Goal: Obtain resource: Download file/media

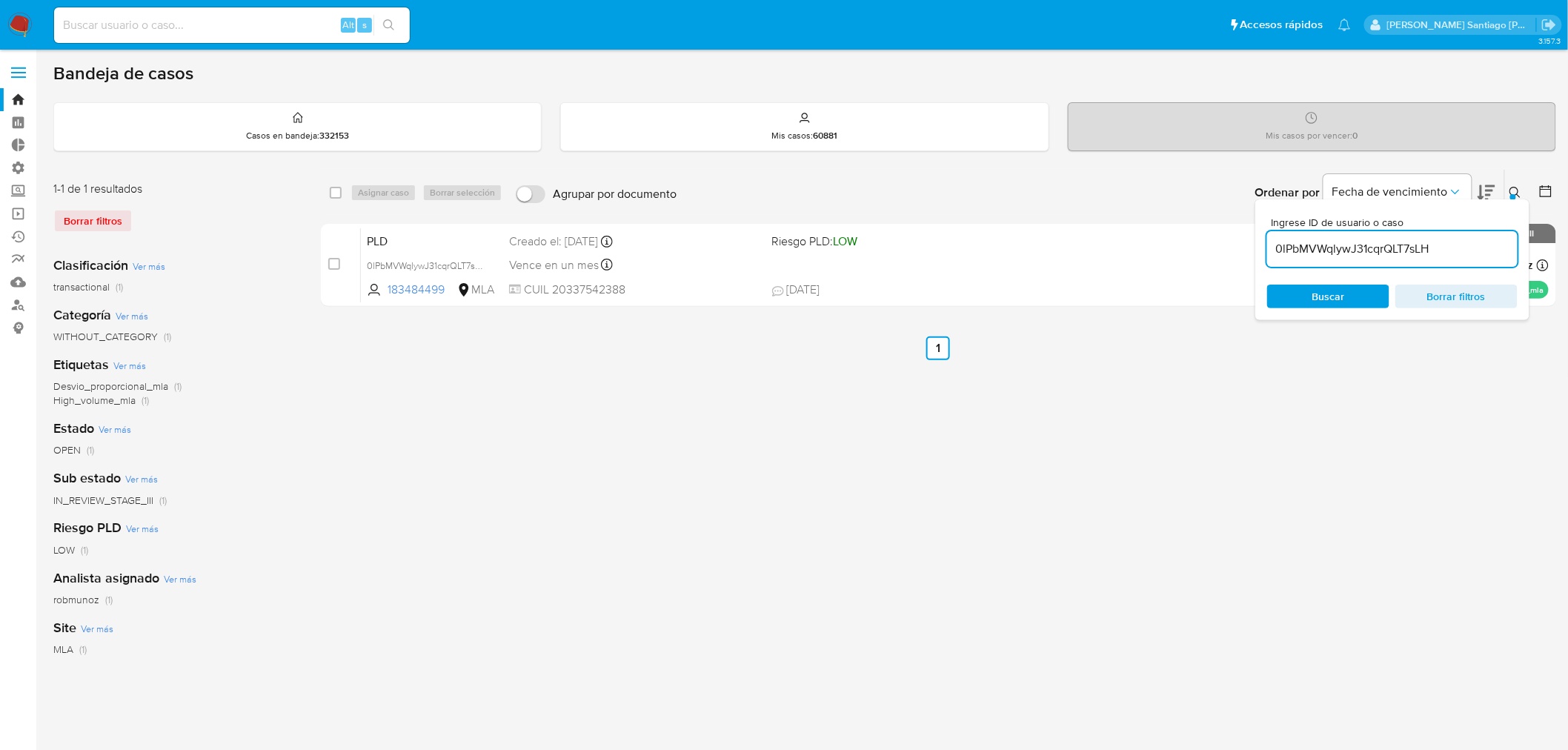
click at [23, 23] on img at bounding box center [20, 25] width 25 height 25
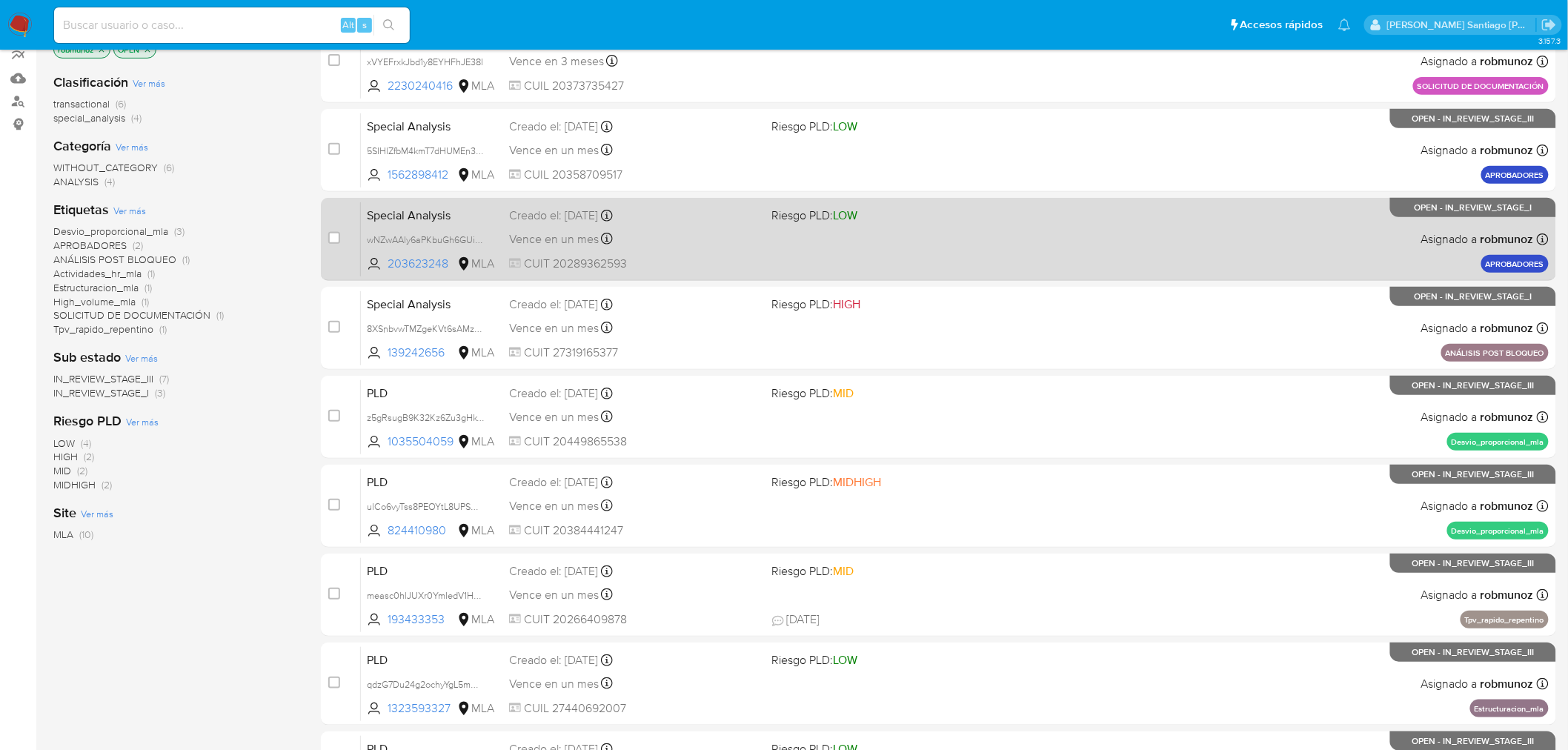
scroll to position [164, 0]
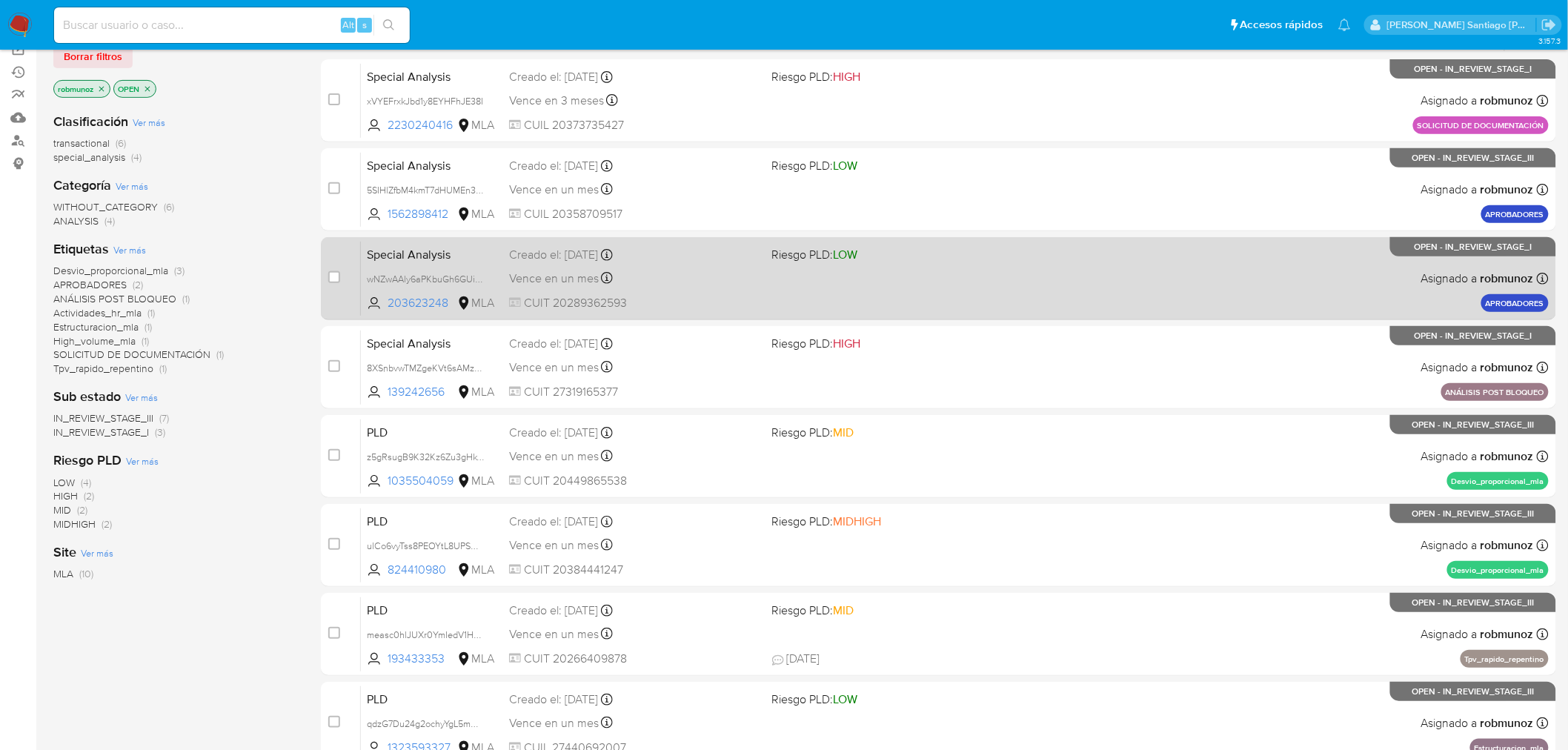
click at [1187, 282] on div "Special Analysis wNZwAAly6aPKbuGh6GUi3NuO 203623248 MLA Riesgo PLD: LOW Creado …" at bounding box center [955, 278] width 1188 height 75
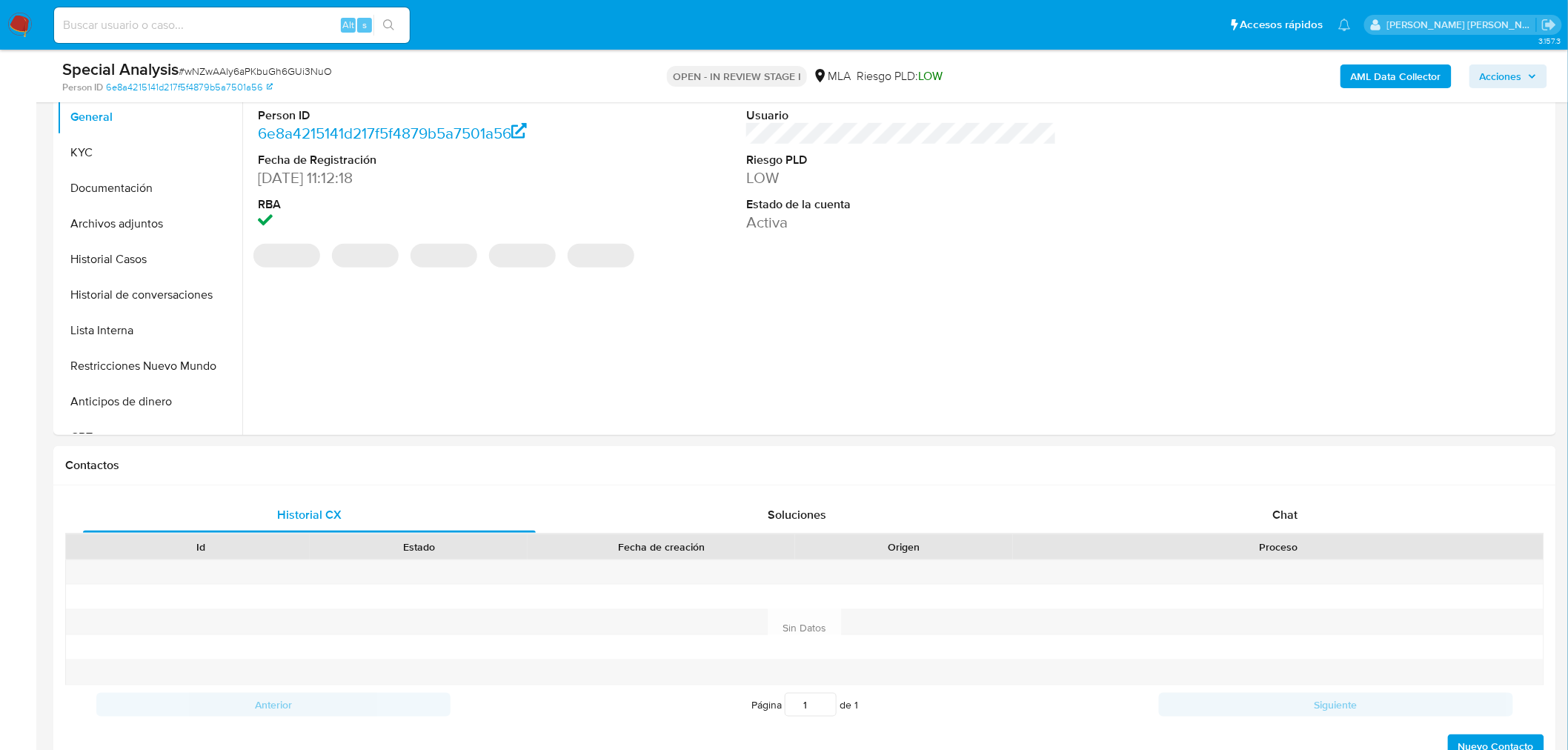
select select "10"
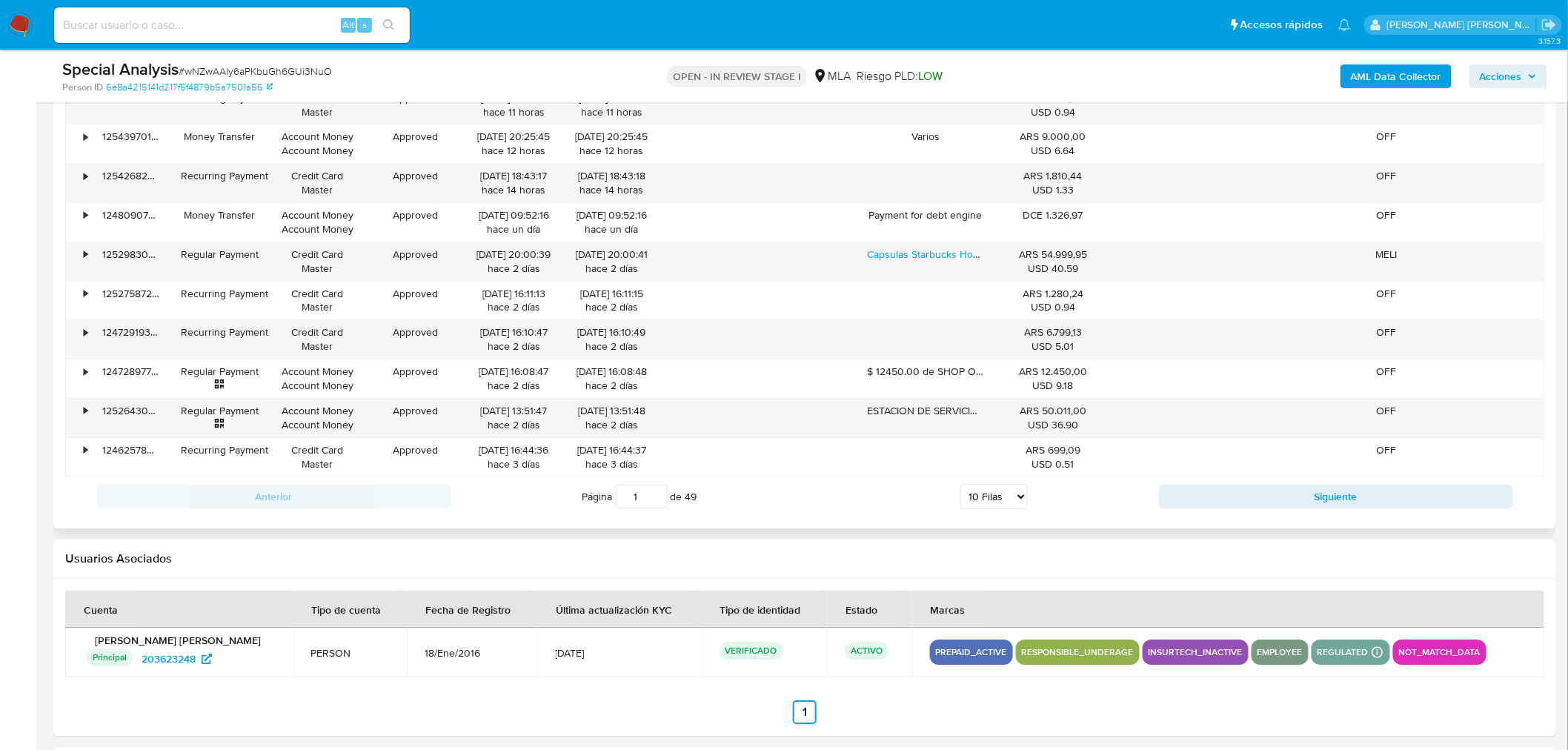
scroll to position [1483, 0]
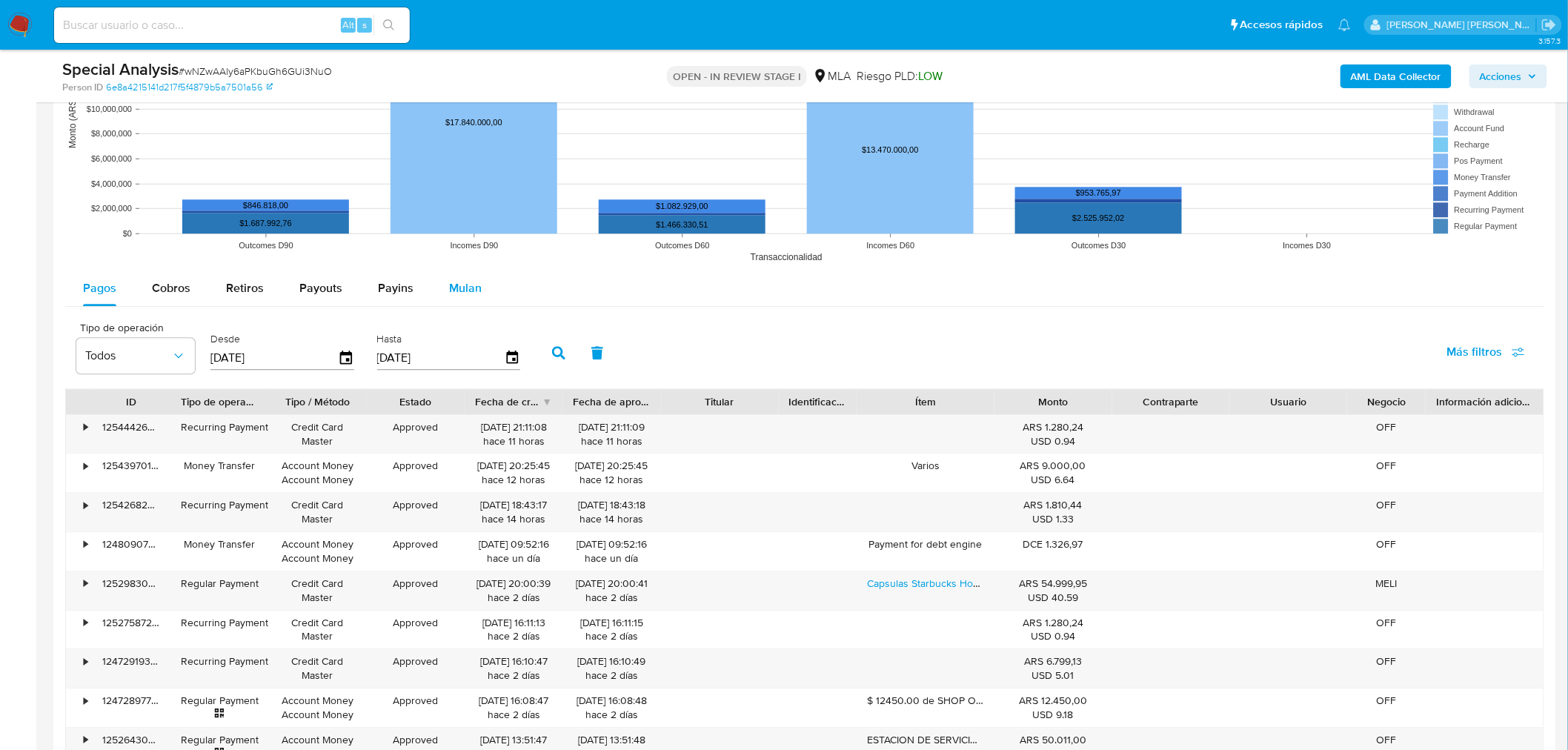
click at [451, 298] on div "Mulan" at bounding box center [465, 288] width 32 height 36
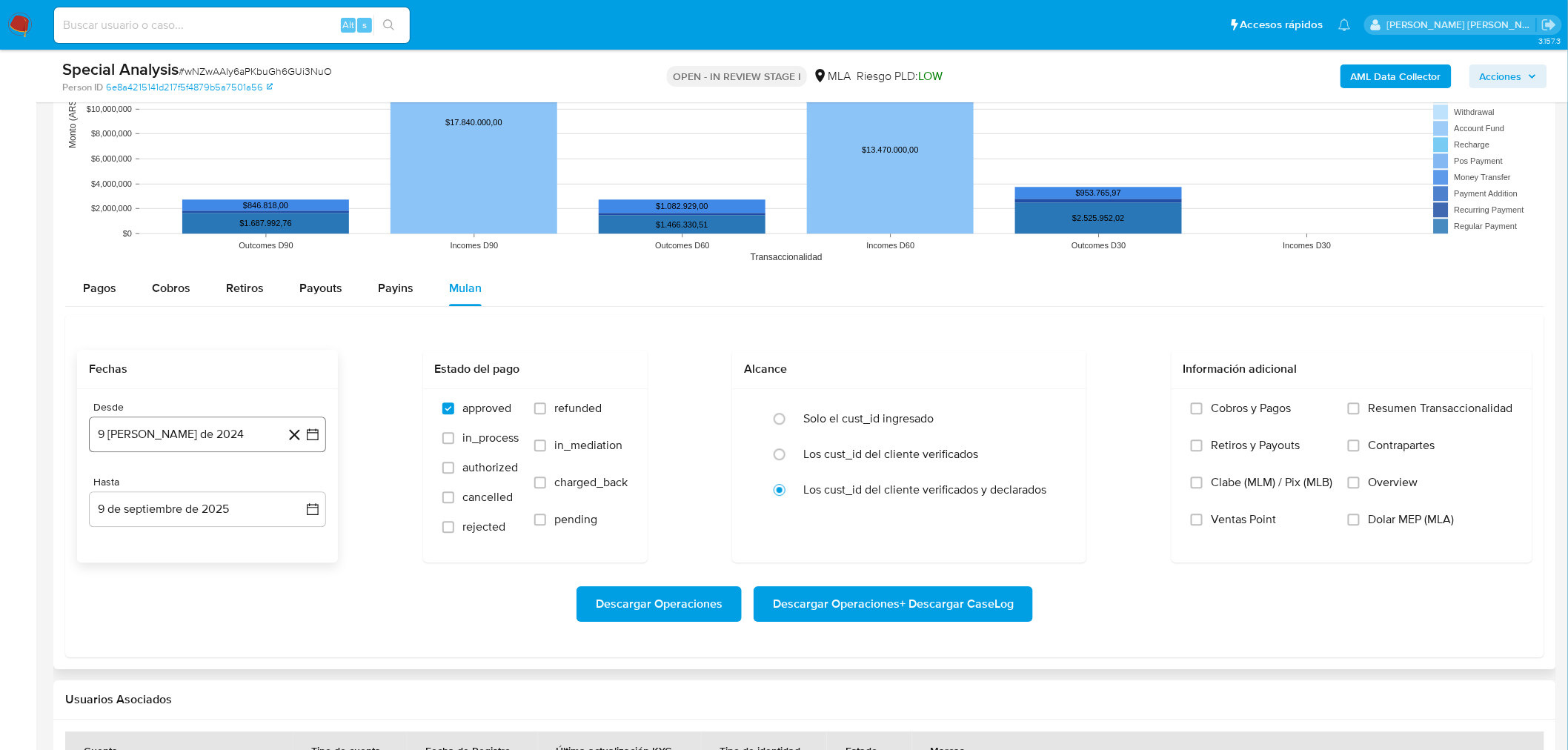
click at [238, 442] on button "9 [PERSON_NAME] de 2024" at bounding box center [208, 435] width 237 height 36
click at [294, 486] on icon "Mes siguiente" at bounding box center [299, 487] width 18 height 18
click at [294, 486] on icon "Mes siguiente" at bounding box center [299, 487] width 18 height 18
click at [293, 485] on icon "Mes siguiente" at bounding box center [299, 487] width 18 height 18
click at [293, 484] on icon "Mes siguiente" at bounding box center [299, 487] width 18 height 18
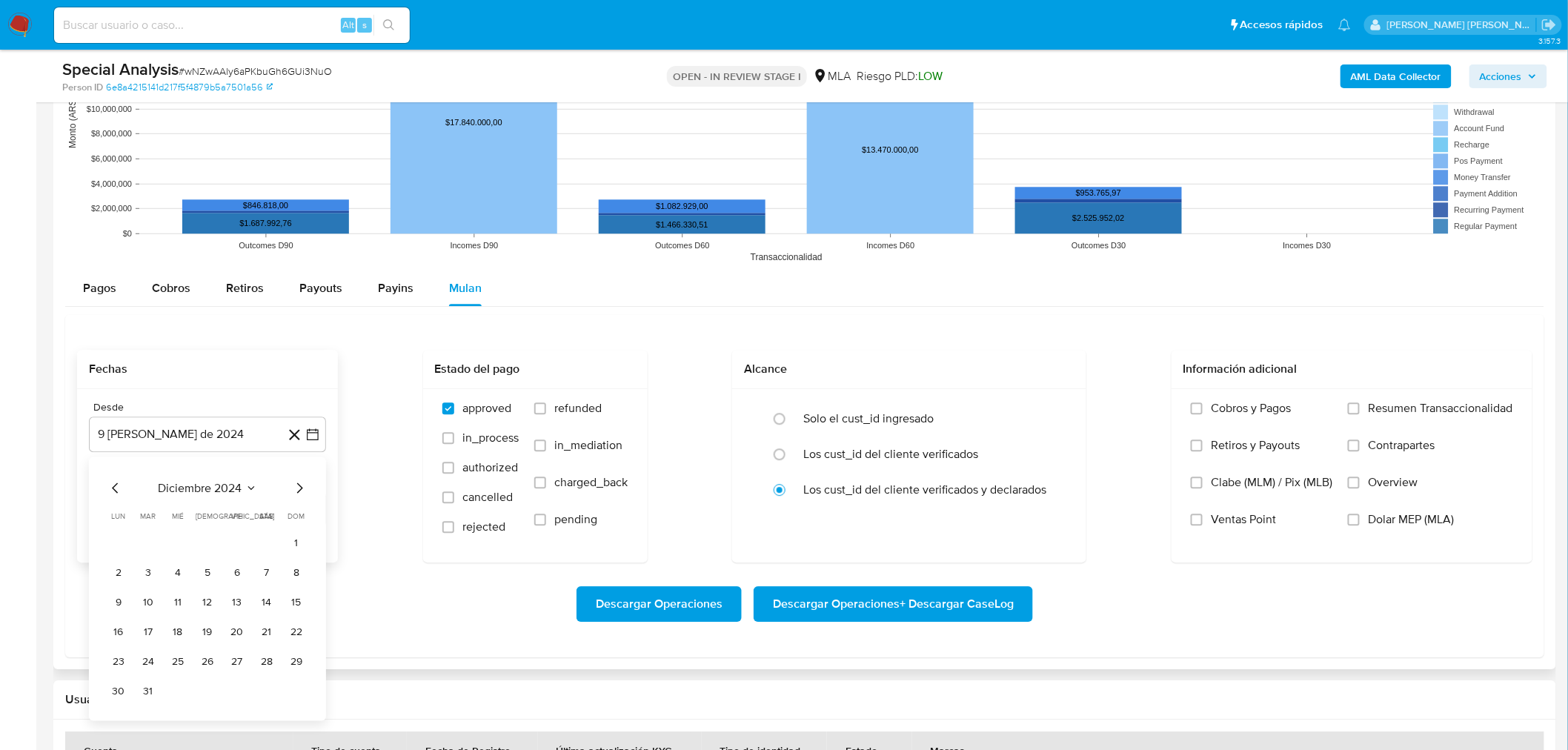
click at [293, 484] on icon "Mes siguiente" at bounding box center [299, 487] width 18 height 18
click at [293, 483] on icon "Mes siguiente" at bounding box center [299, 487] width 18 height 18
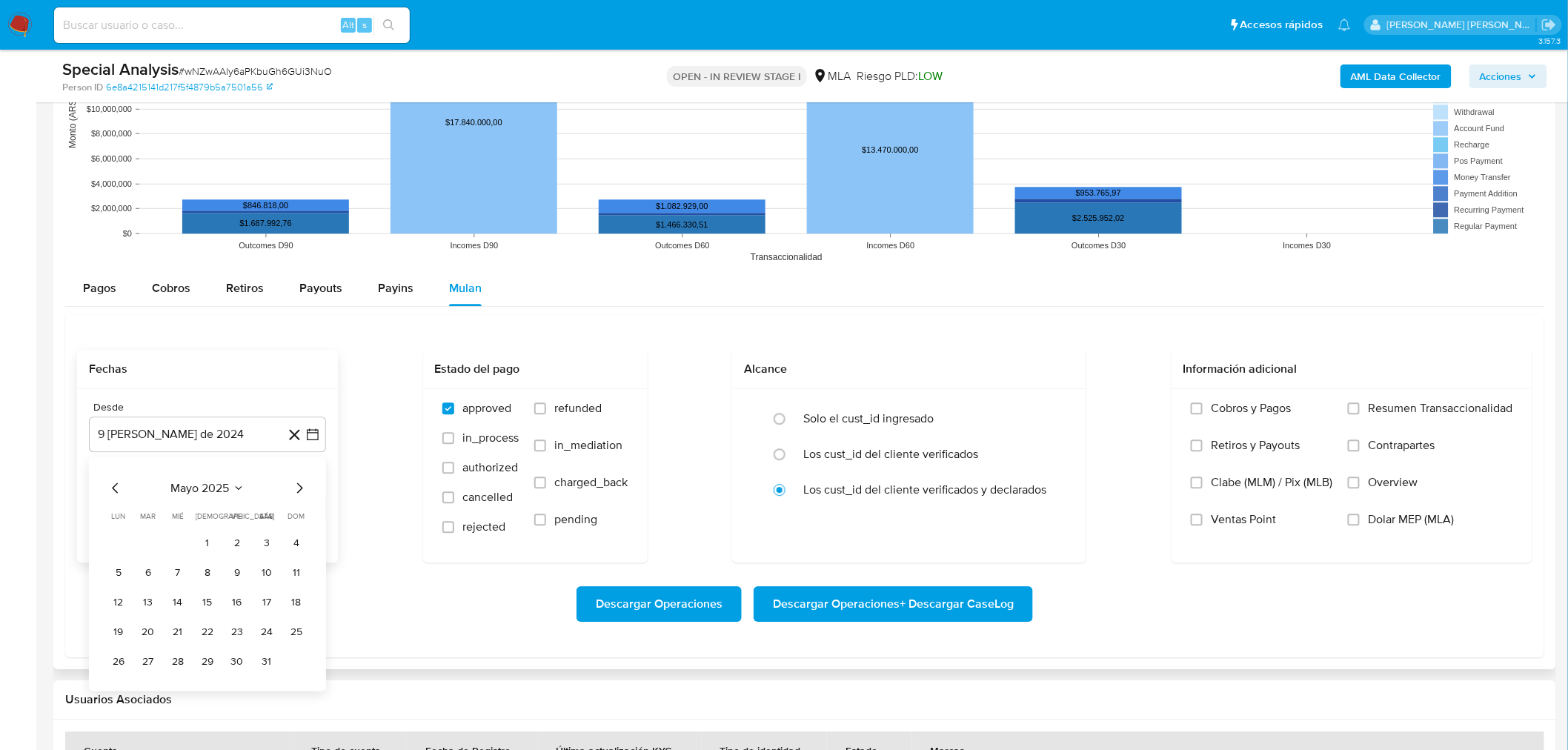
click at [113, 493] on icon "Mes anterior" at bounding box center [115, 487] width 18 height 18
click at [145, 542] on button "1" at bounding box center [148, 542] width 24 height 24
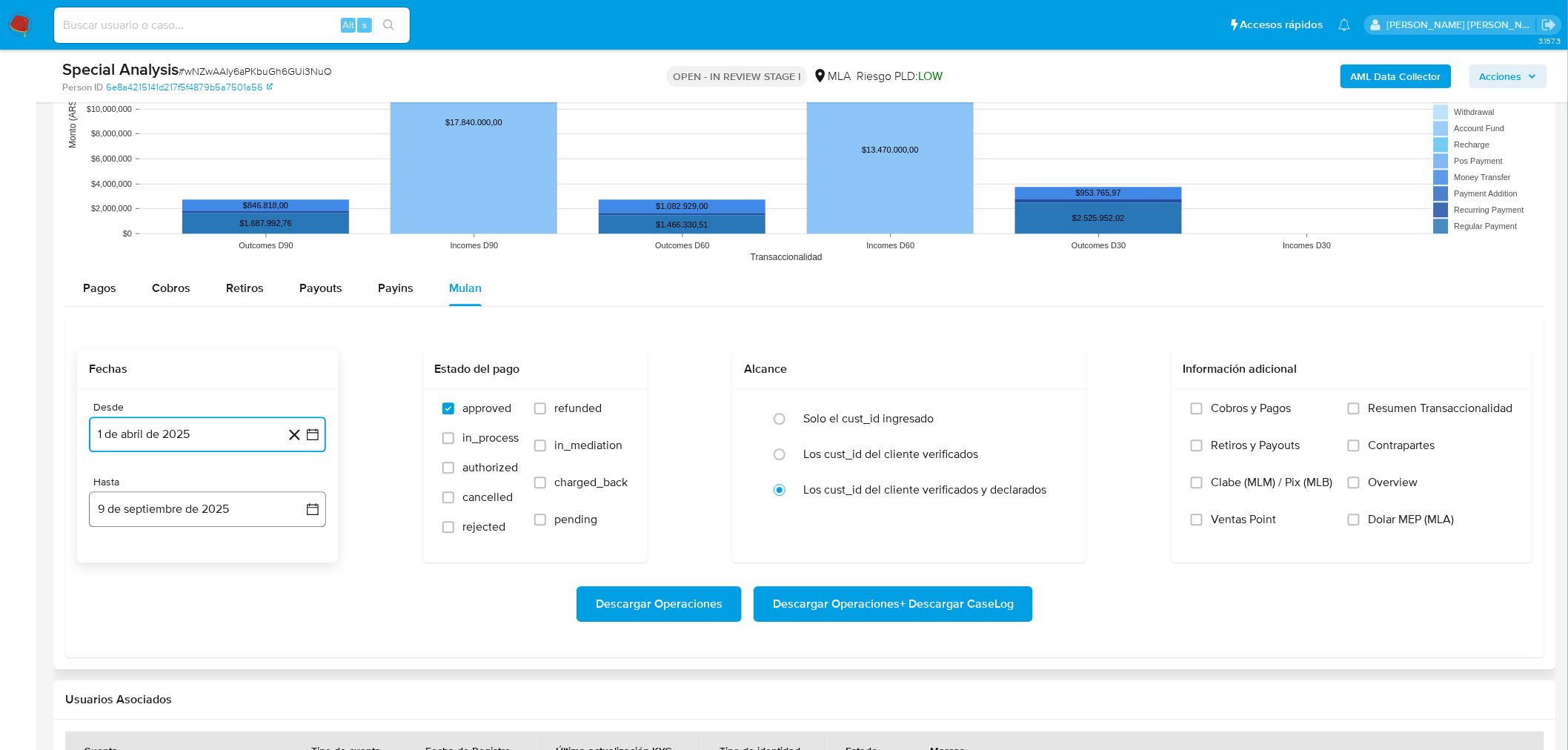
click at [197, 521] on button "9 de septiembre de 2025" at bounding box center [208, 509] width 237 height 36
click at [119, 287] on icon "Mes anterior" at bounding box center [115, 283] width 18 height 18
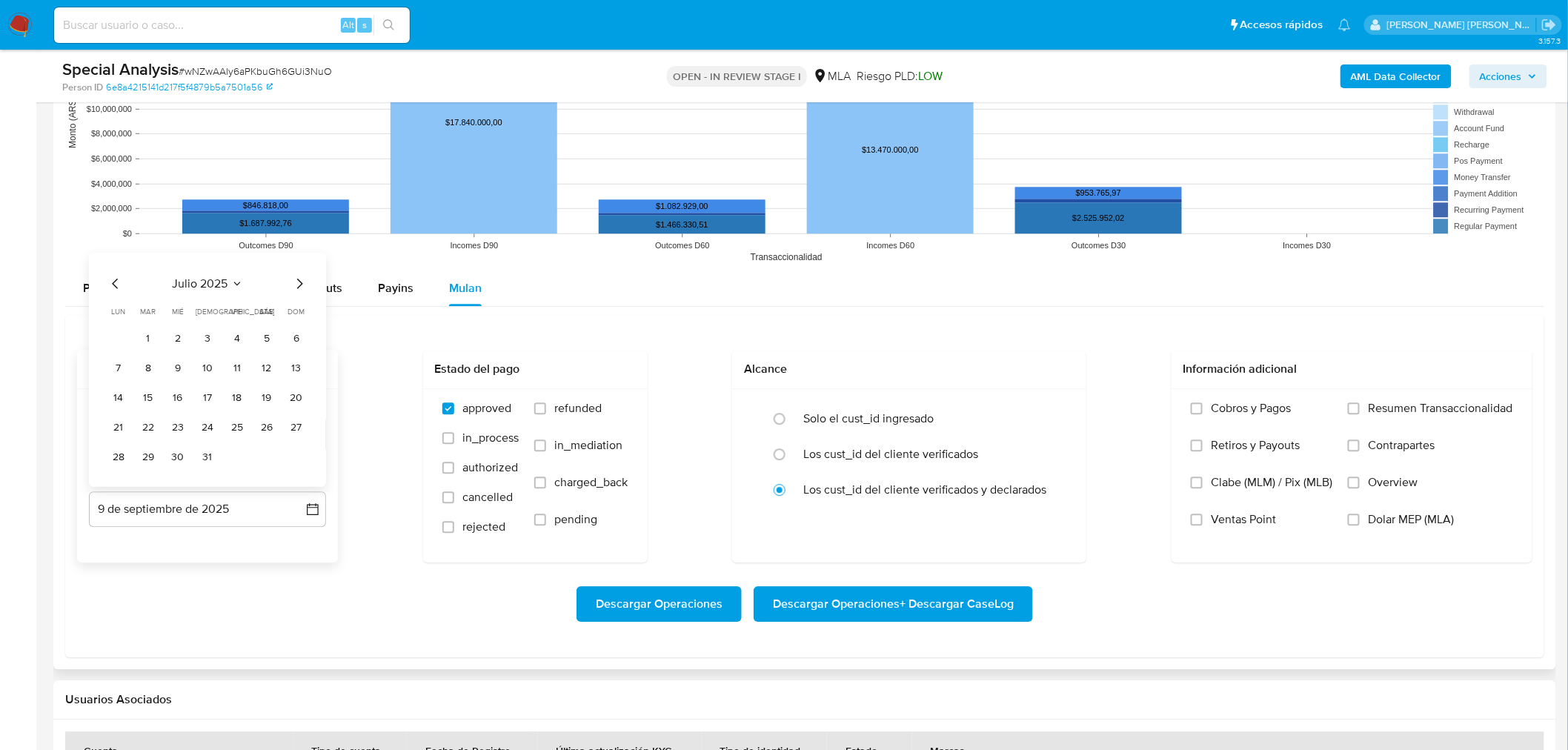
click at [213, 457] on button "31" at bounding box center [208, 457] width 24 height 24
click at [1411, 517] on span "Dolar MEP (MLA)" at bounding box center [1411, 519] width 86 height 14
click at [1360, 517] on input "Dolar MEP (MLA)" at bounding box center [1354, 519] width 12 height 12
click at [980, 599] on span "Descargar Operaciones + Descargar CaseLog" at bounding box center [893, 604] width 241 height 32
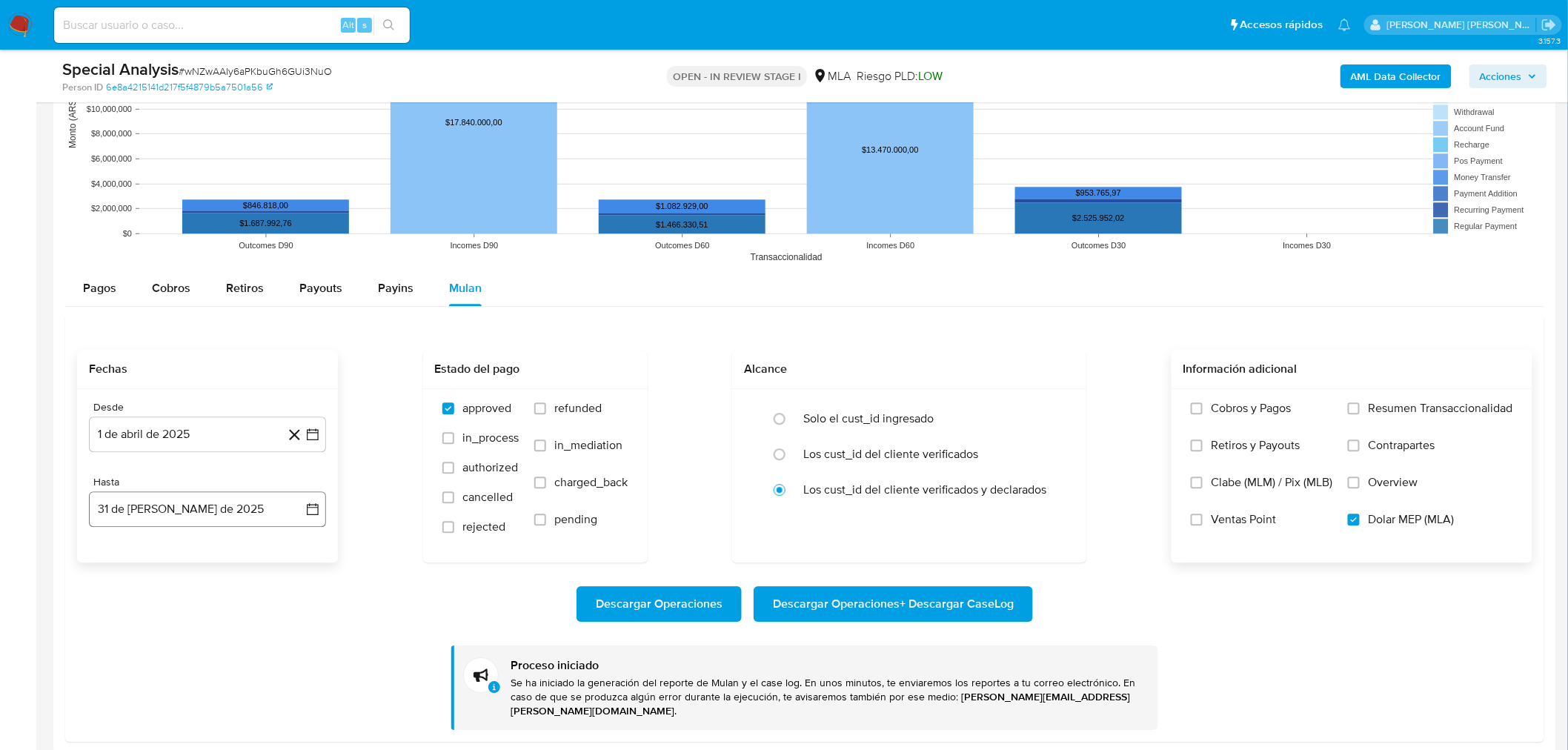
click at [248, 501] on button "31 de [PERSON_NAME] de 2025" at bounding box center [208, 509] width 237 height 36
click at [302, 273] on div "[PERSON_NAME] 2025 [PERSON_NAME] 2025 lun lunes mar martes mié miércoles jue ju…" at bounding box center [208, 369] width 237 height 234
click at [297, 284] on icon "Mes siguiente" at bounding box center [299, 283] width 18 height 18
click at [300, 461] on button "31" at bounding box center [296, 457] width 24 height 24
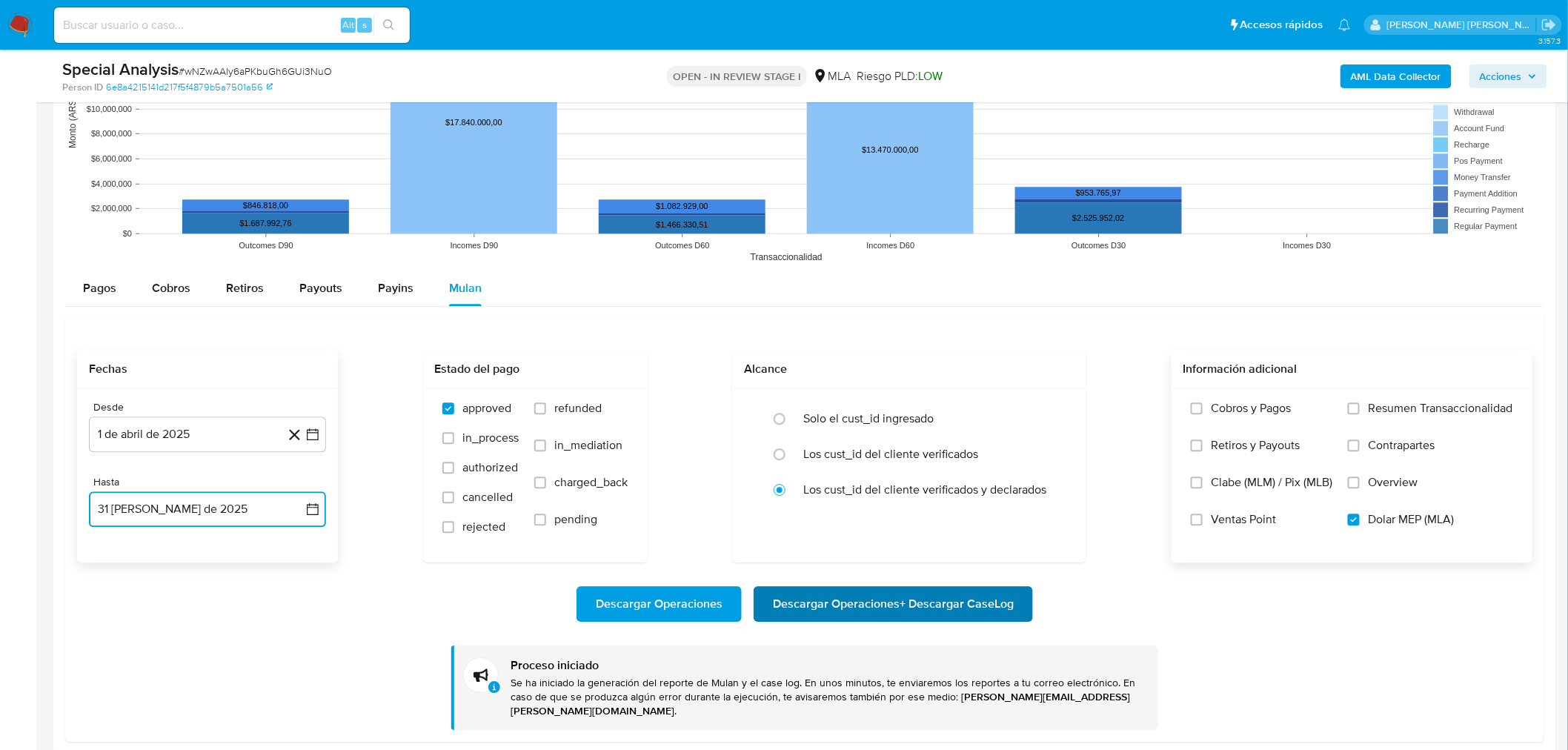
click at [945, 613] on span "Descargar Operaciones + Descargar CaseLog" at bounding box center [893, 604] width 241 height 32
